Goal: Information Seeking & Learning: Learn about a topic

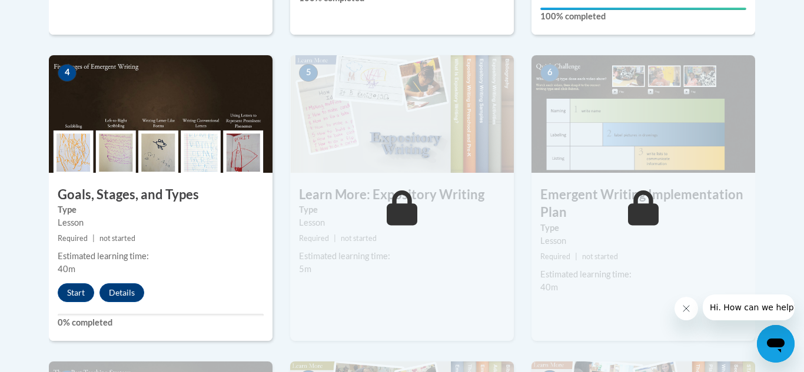
scroll to position [667, 0]
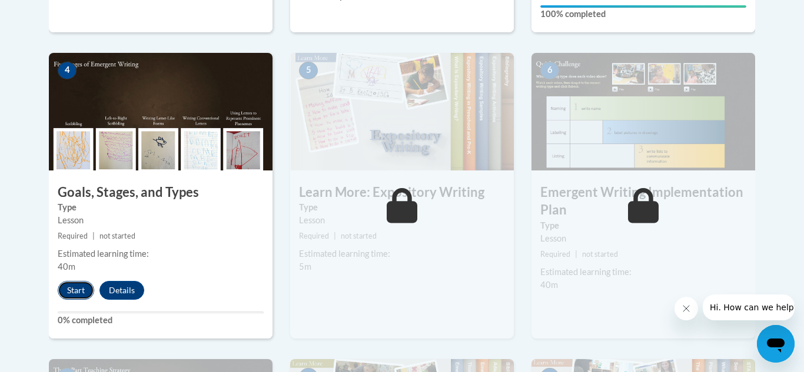
click at [76, 281] on button "Start" at bounding box center [76, 290] width 36 height 19
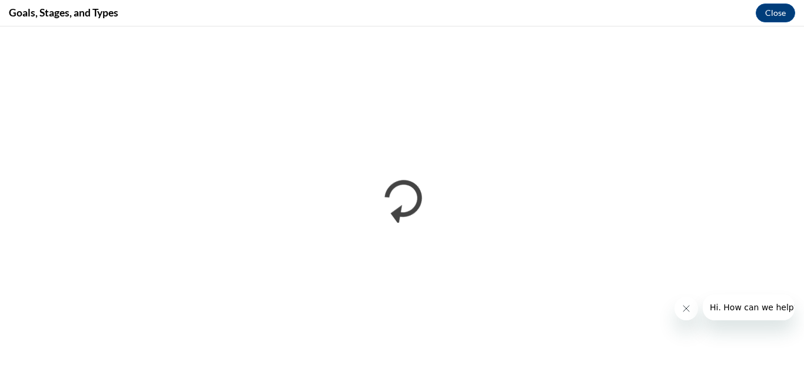
scroll to position [0, 0]
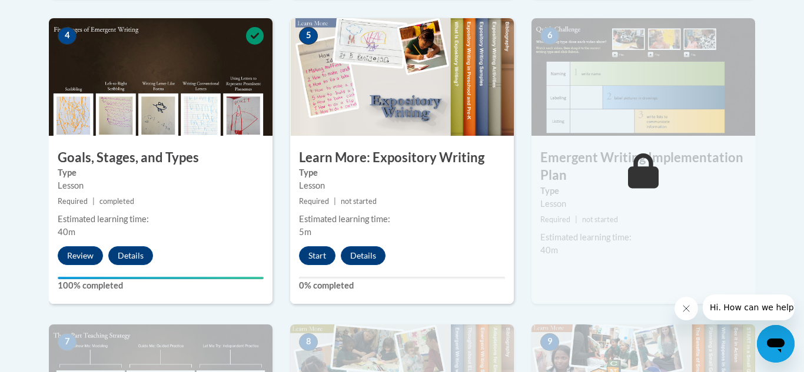
scroll to position [705, 0]
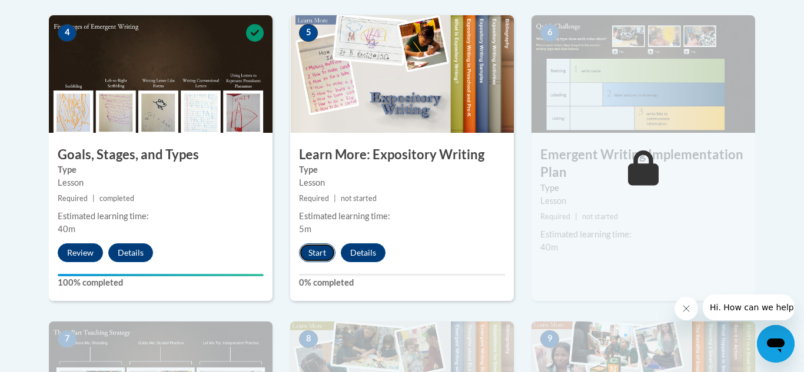
click at [321, 244] on button "Start" at bounding box center [317, 253] width 36 height 19
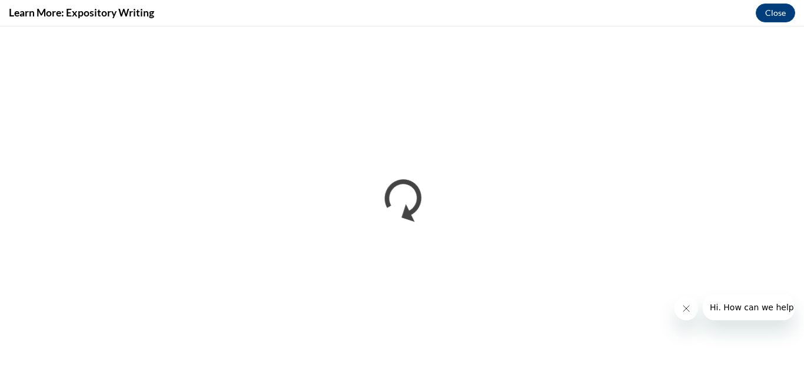
scroll to position [0, 0]
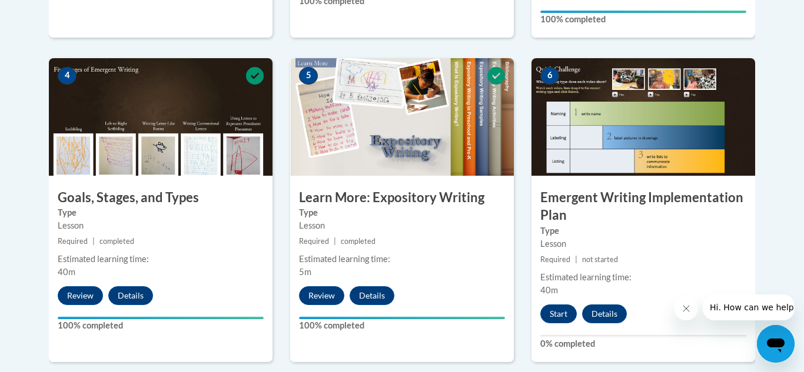
scroll to position [666, 0]
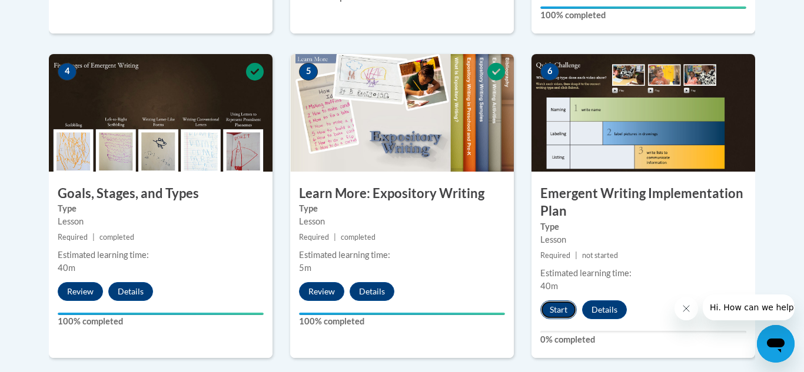
click at [560, 301] on button "Start" at bounding box center [558, 310] width 36 height 19
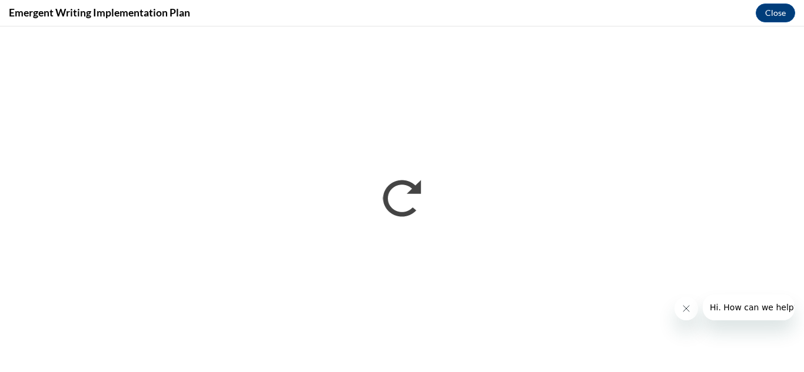
scroll to position [0, 0]
